Goal: Task Accomplishment & Management: Use online tool/utility

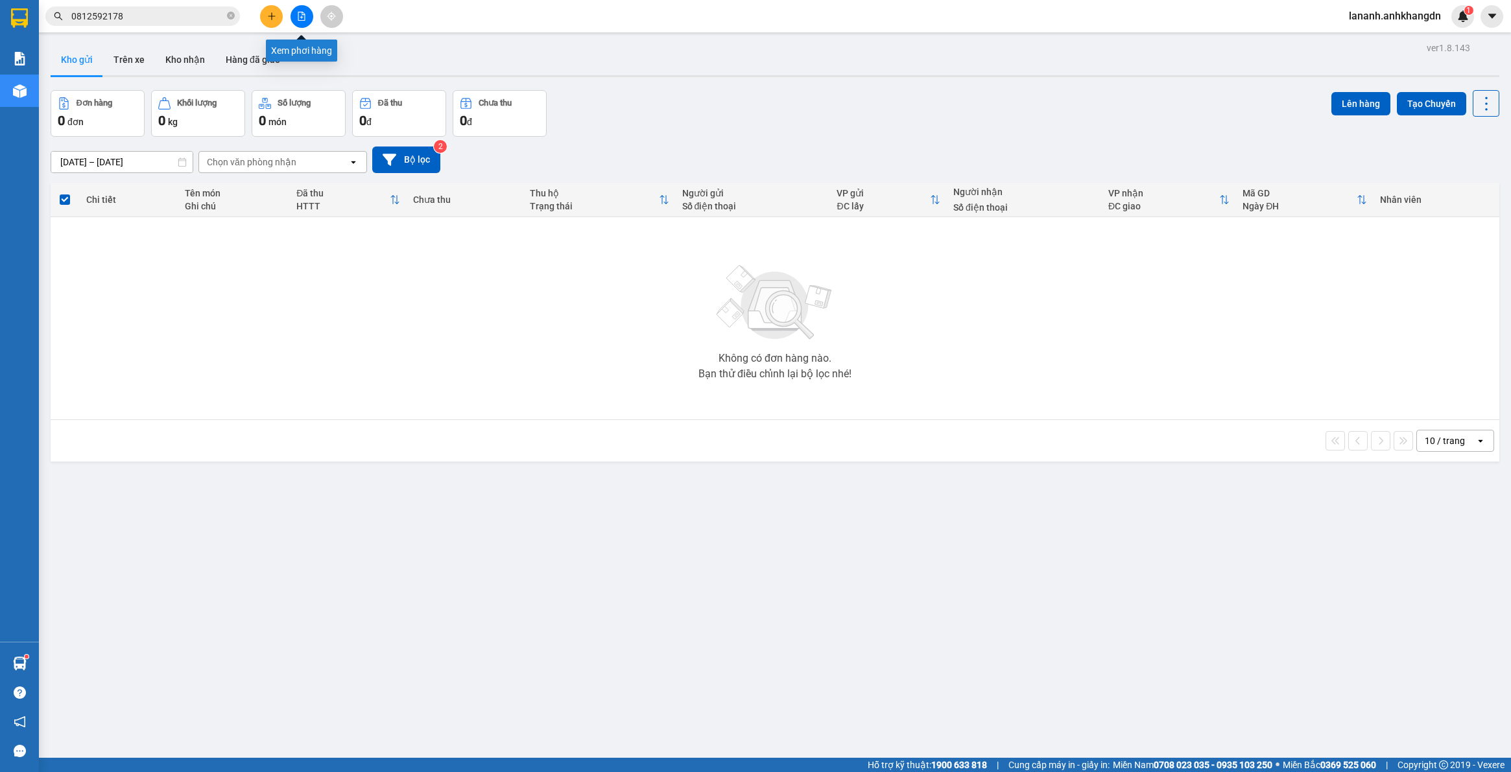
click at [300, 12] on icon "file-add" at bounding box center [301, 16] width 9 height 9
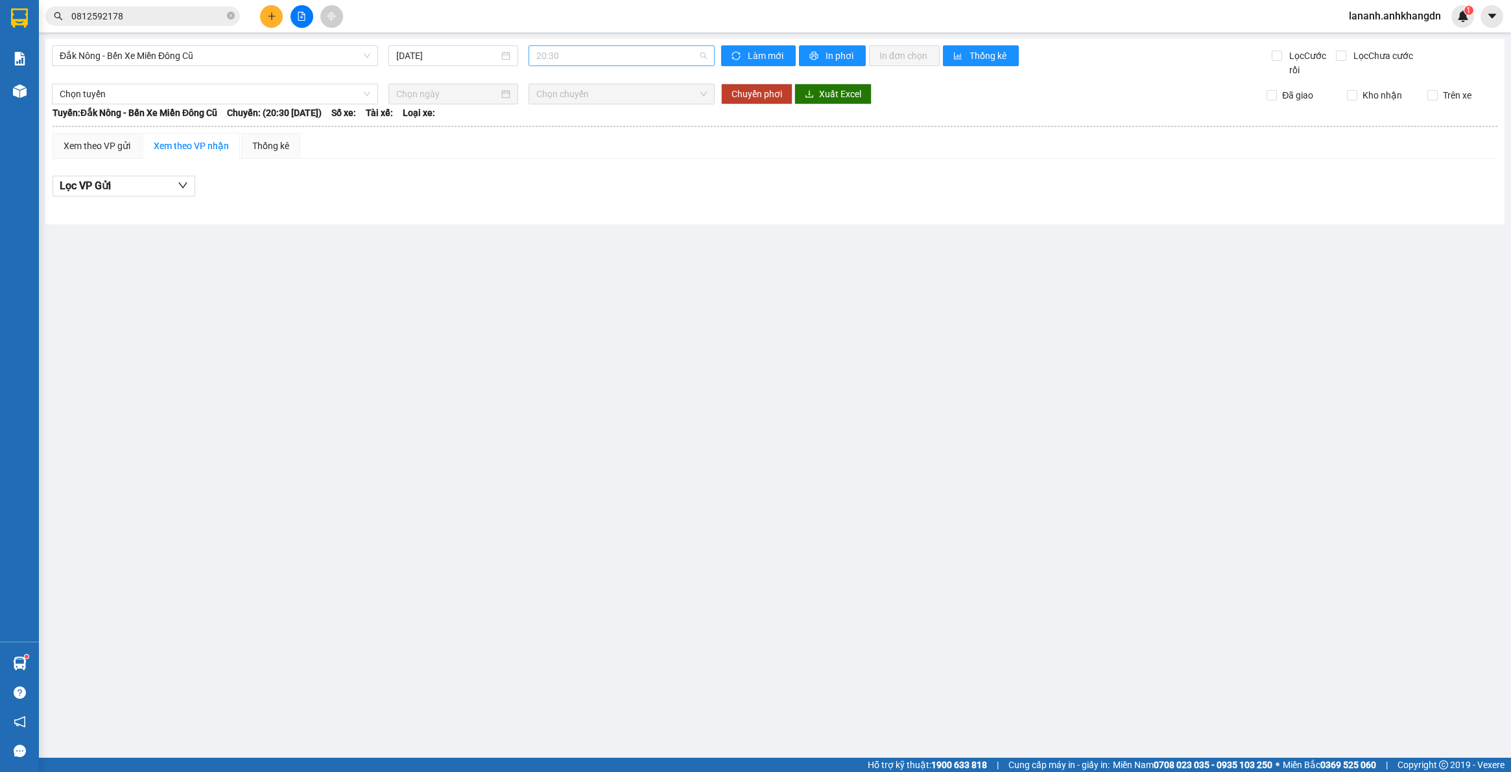
click at [666, 62] on span "20:30" at bounding box center [621, 55] width 171 height 19
click at [615, 119] on div "21:30 - 74F-005.74" at bounding box center [586, 123] width 101 height 14
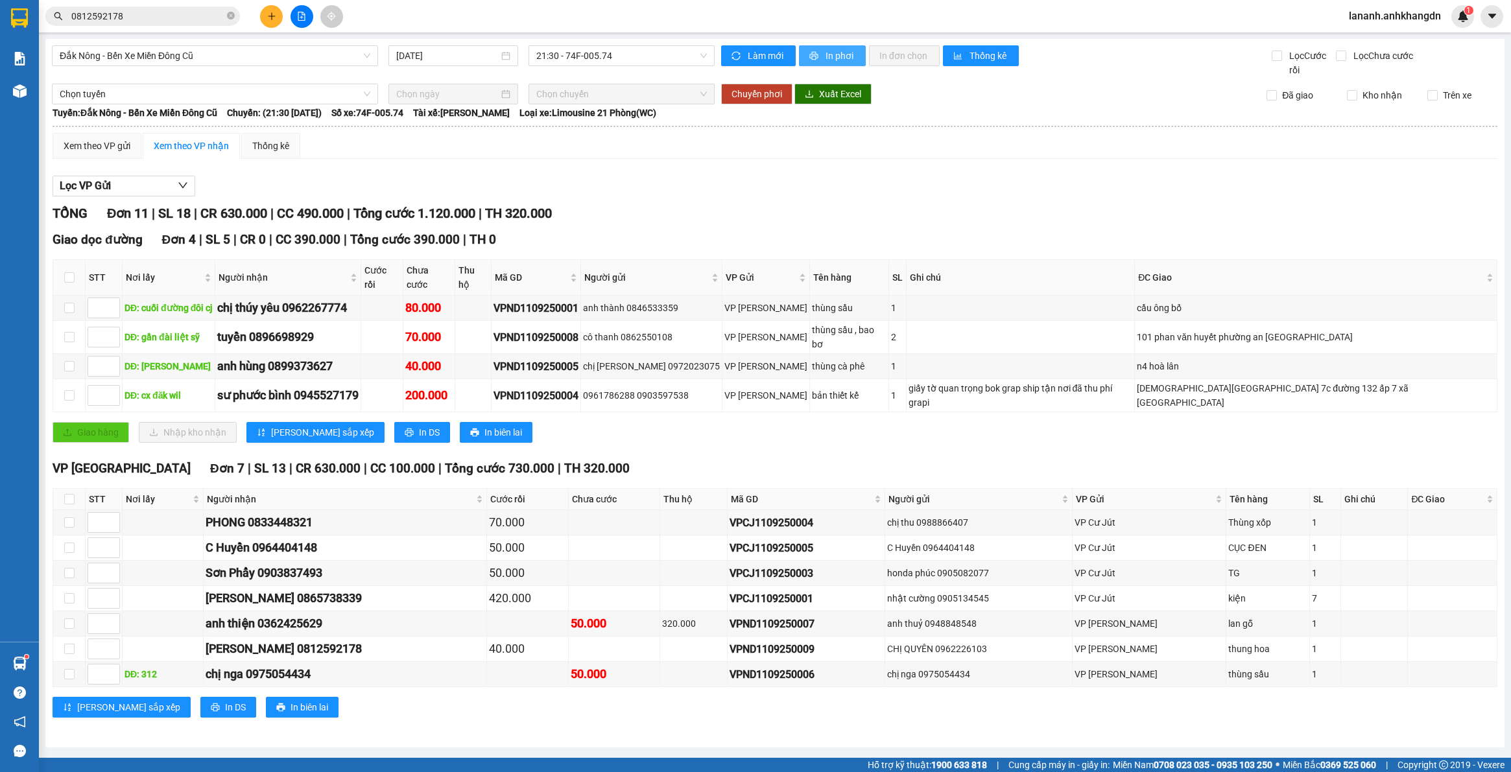
click at [844, 53] on span "In phơi" at bounding box center [840, 56] width 30 height 14
